Goal: Communication & Community: Answer question/provide support

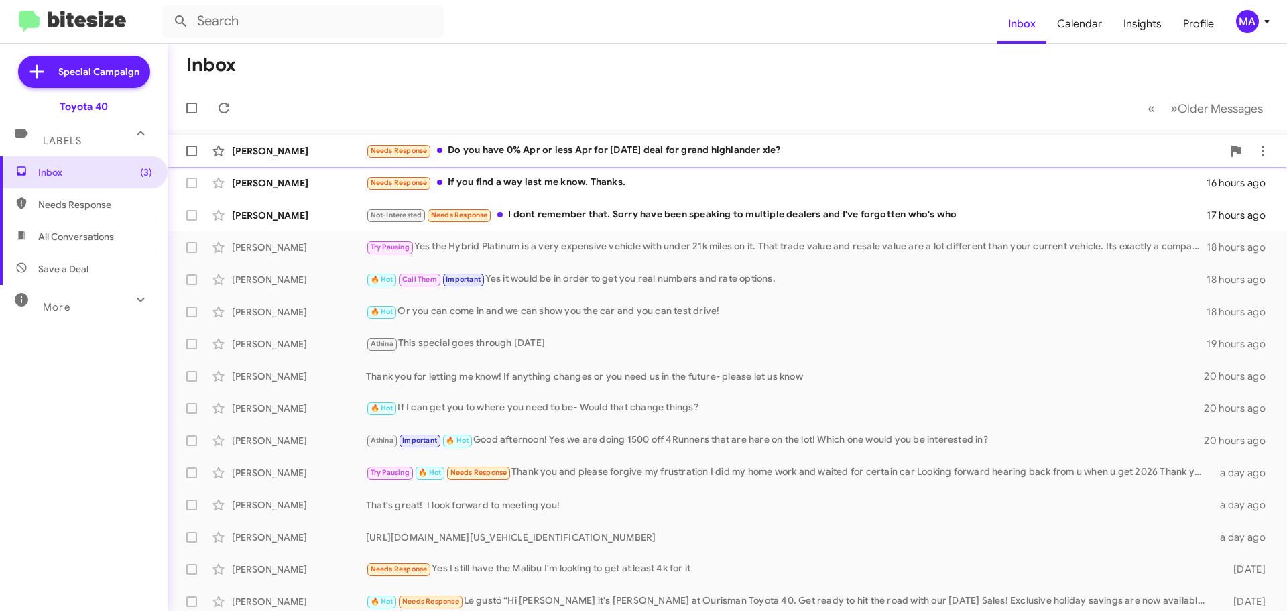
click at [640, 146] on div "Needs Response Do you have 0% Apr or less Apr for [DATE] deal for grand highlan…" at bounding box center [794, 150] width 857 height 15
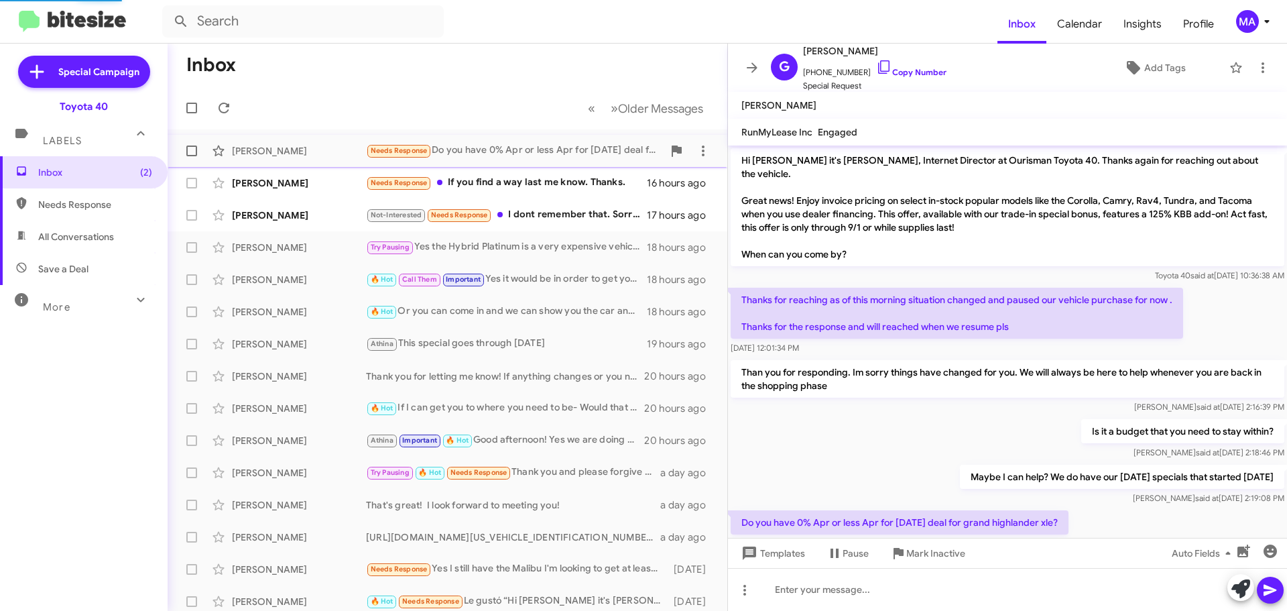
scroll to position [36, 0]
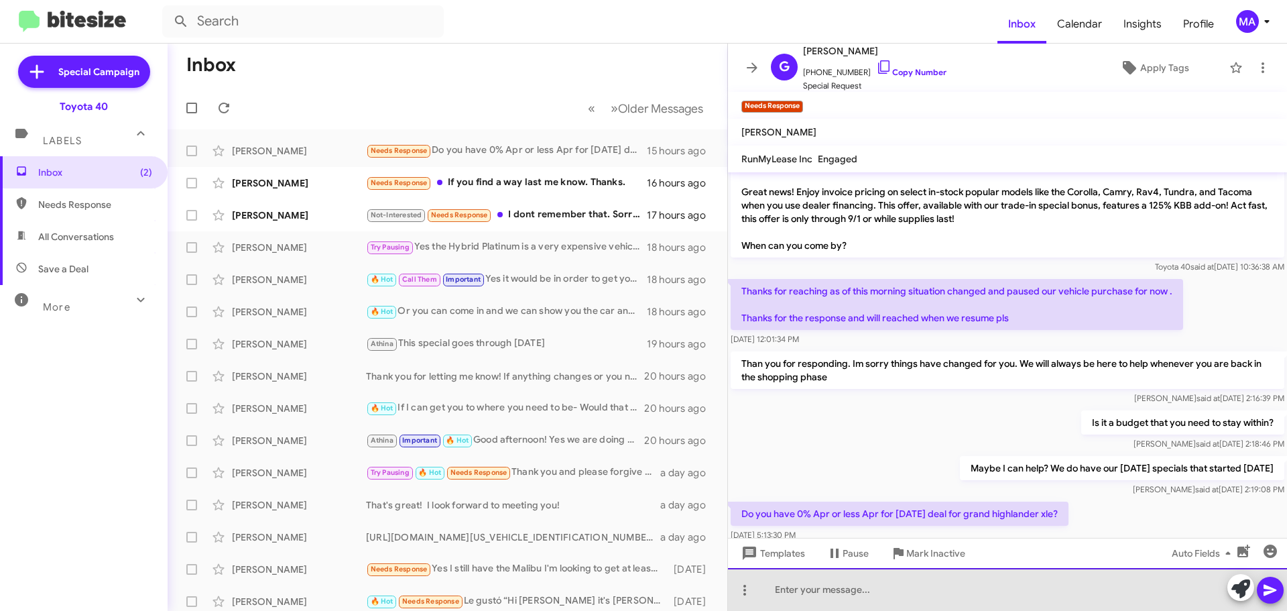
click at [831, 589] on div at bounding box center [1007, 589] width 559 height 43
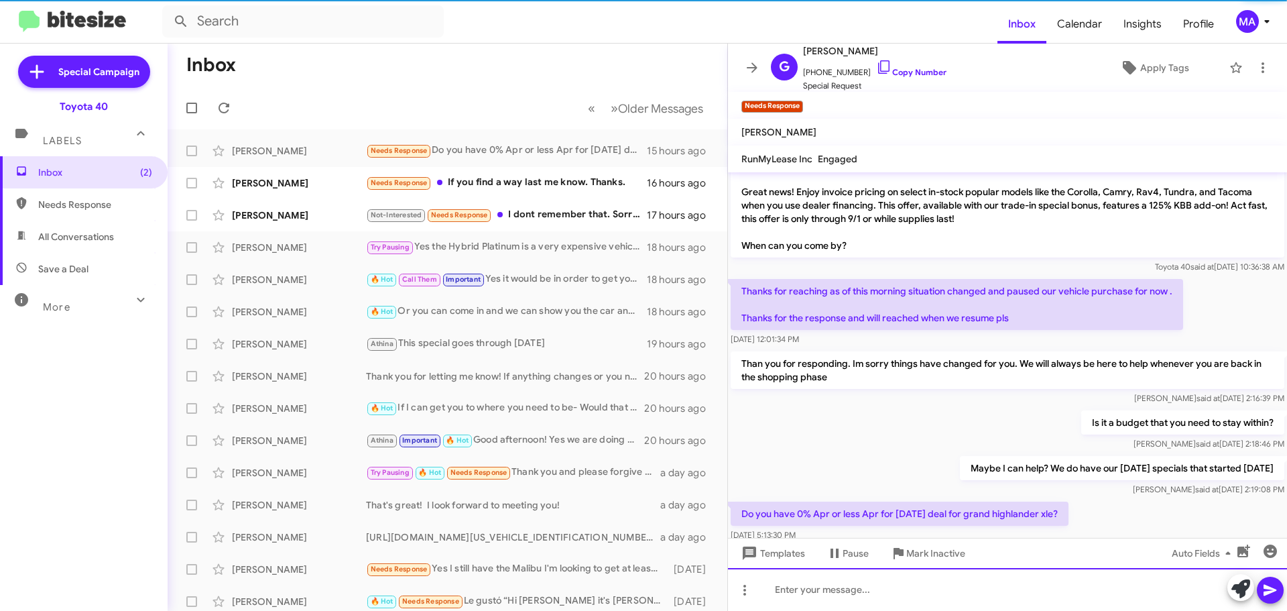
scroll to position [111, 0]
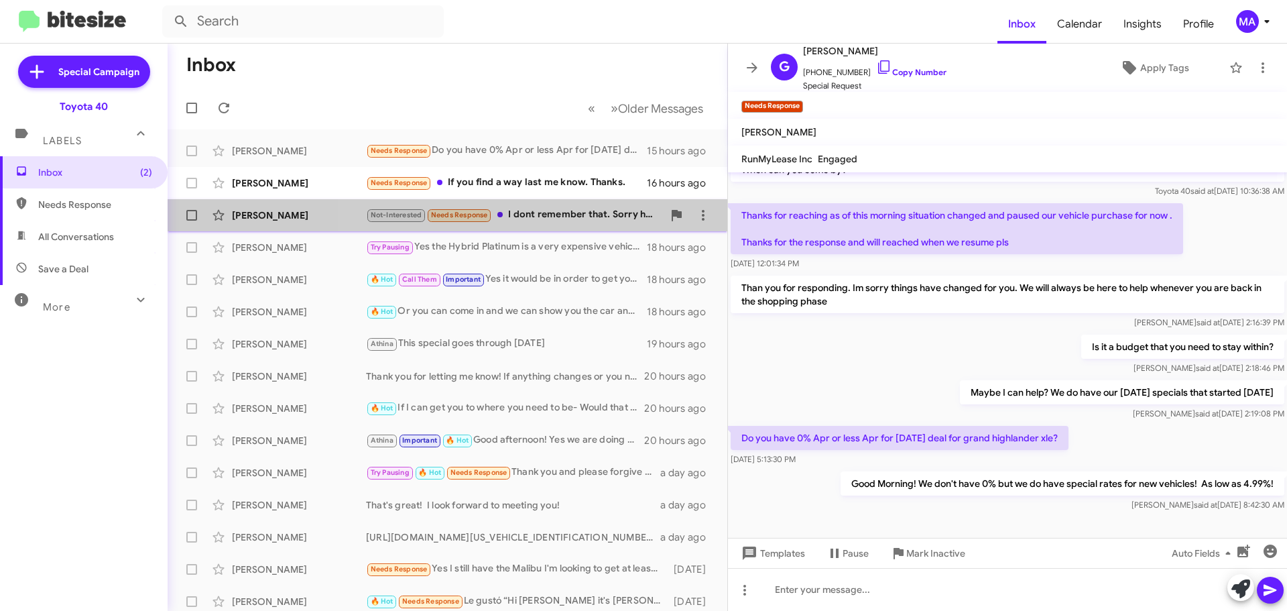
click at [599, 217] on div "Not-Interested Needs Response I dont remember that. Sorry have been speaking to…" at bounding box center [514, 214] width 297 height 15
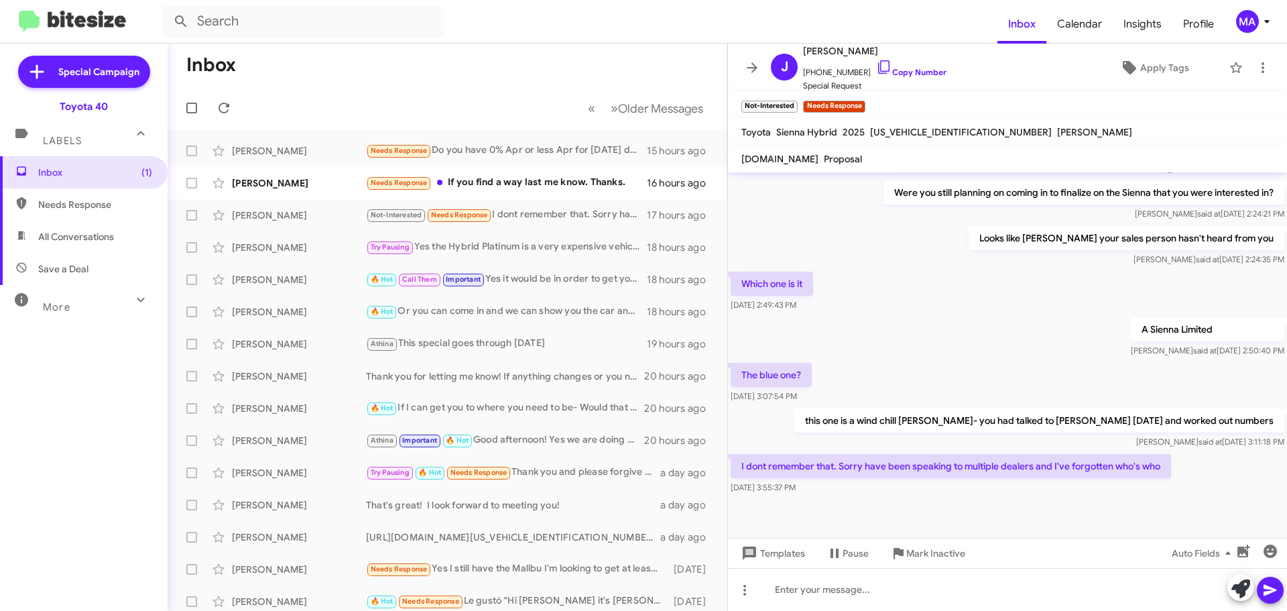
scroll to position [344, 0]
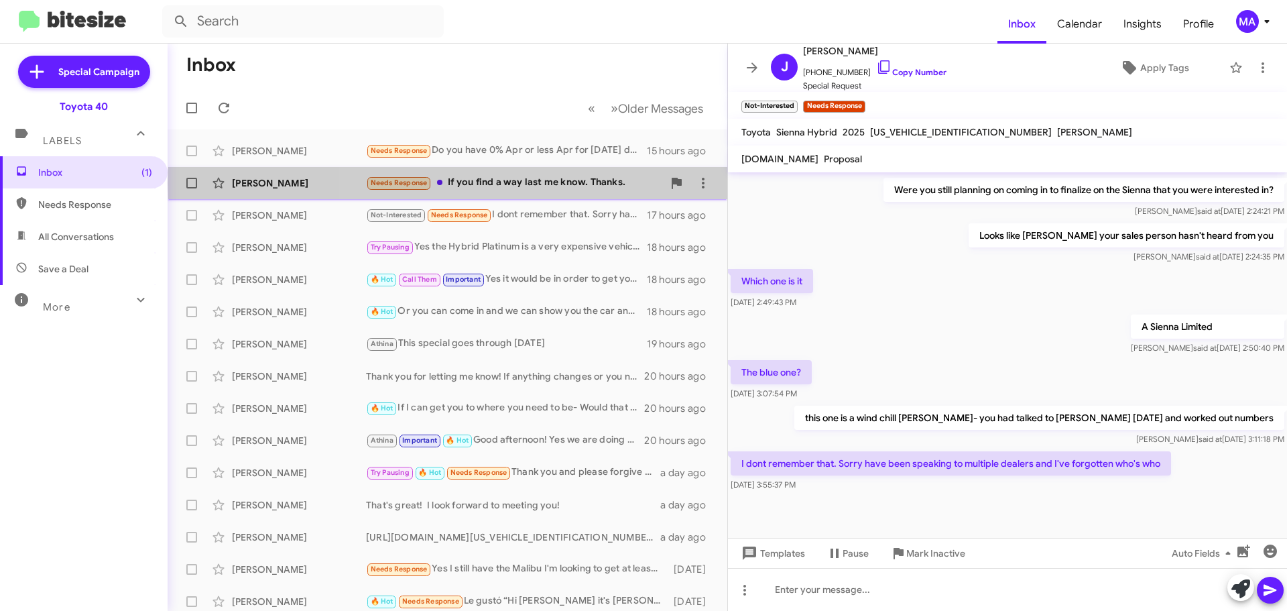
click at [549, 183] on div "Needs Response If you find a way last me know. Thanks." at bounding box center [514, 182] width 297 height 15
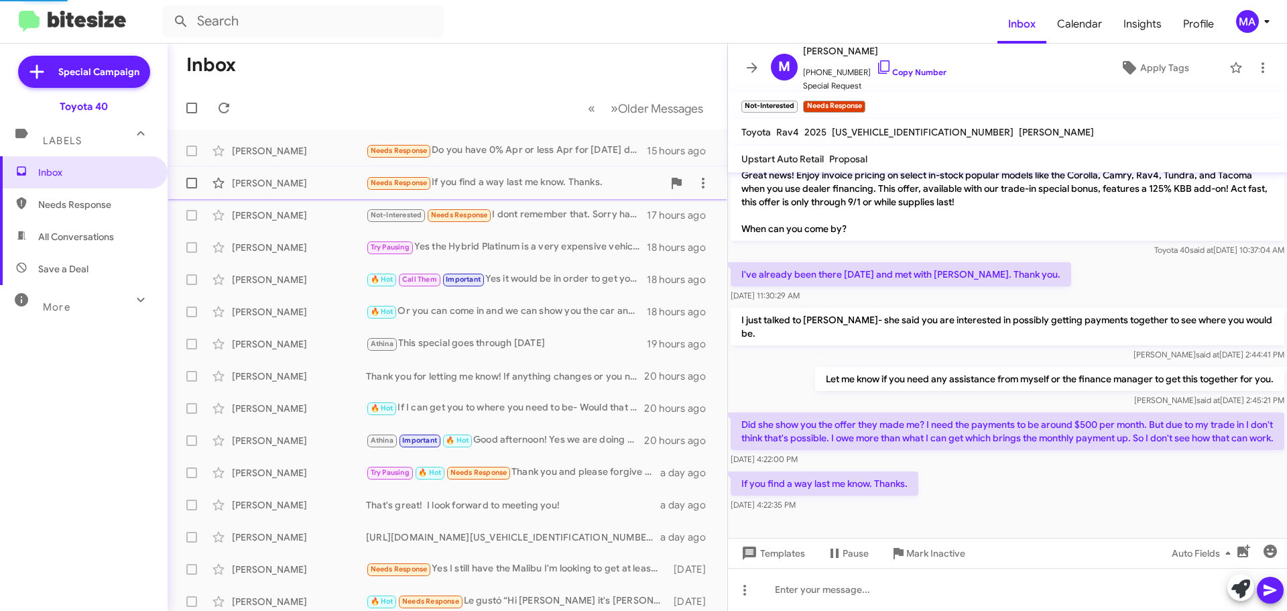
scroll to position [98, 0]
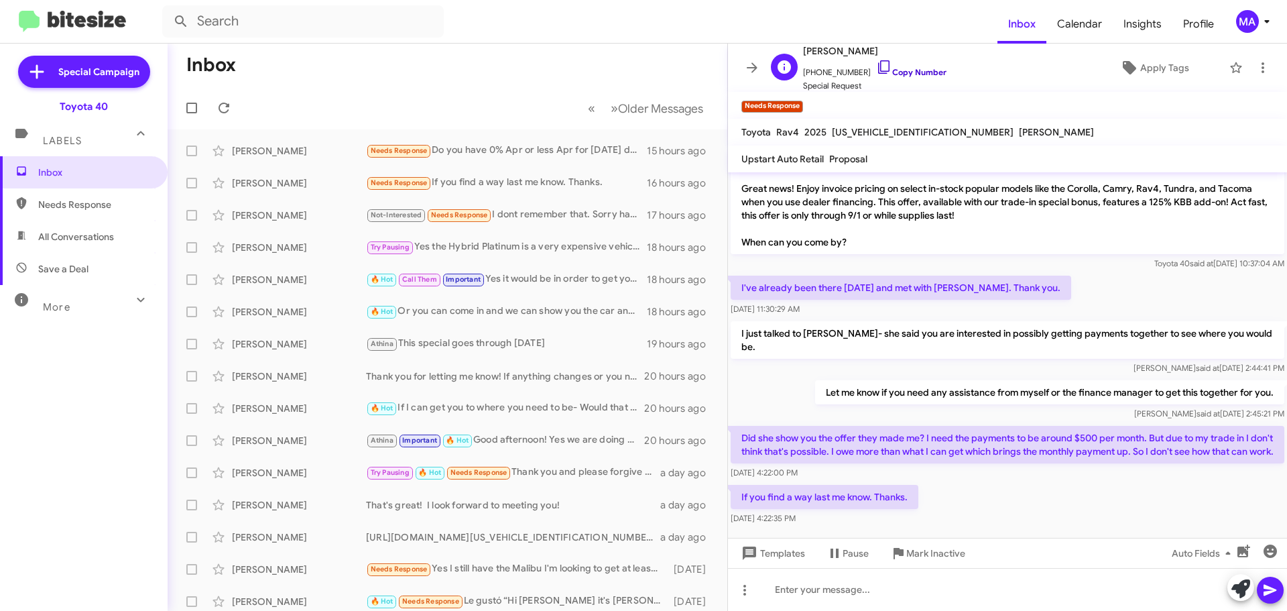
click at [876, 69] on icon at bounding box center [884, 67] width 16 height 16
